Goal: Find specific page/section: Find specific page/section

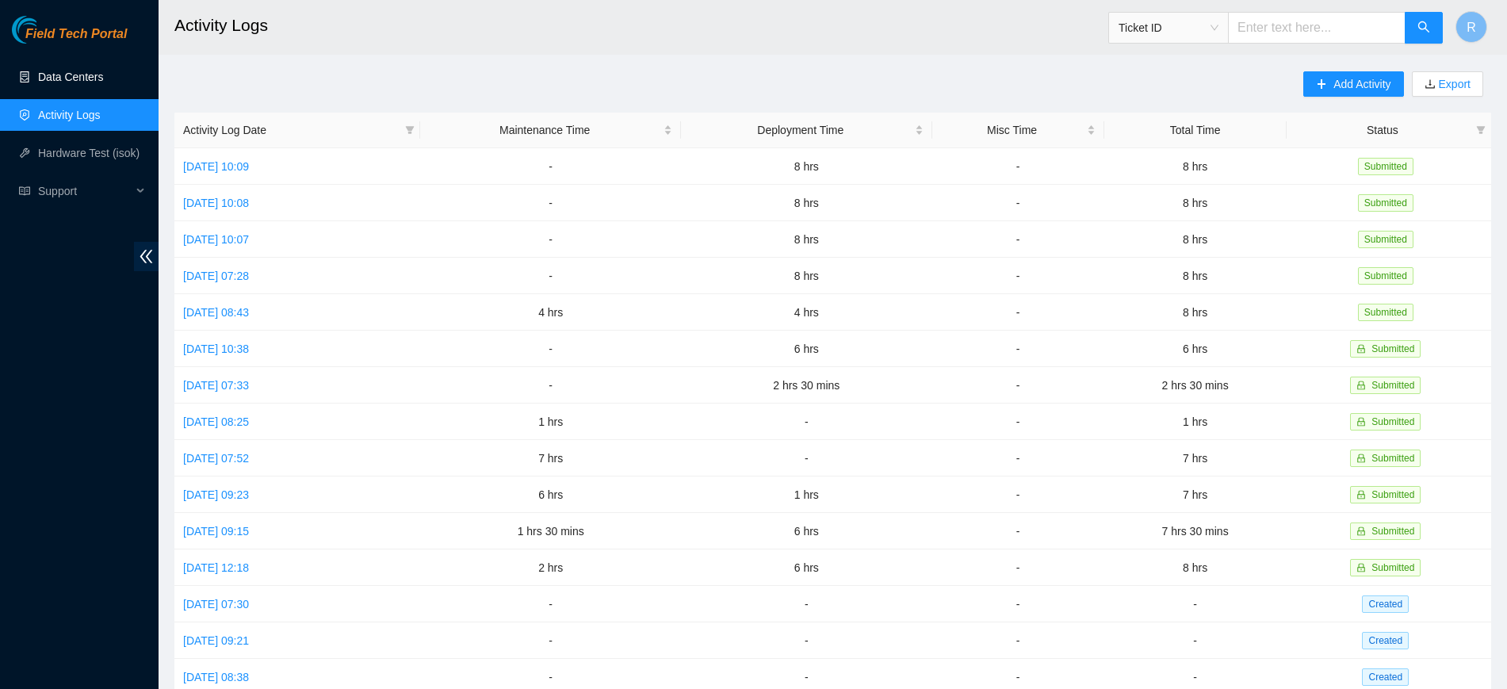
click at [97, 78] on link "Data Centers" at bounding box center [70, 77] width 65 height 13
